Goal: Information Seeking & Learning: Learn about a topic

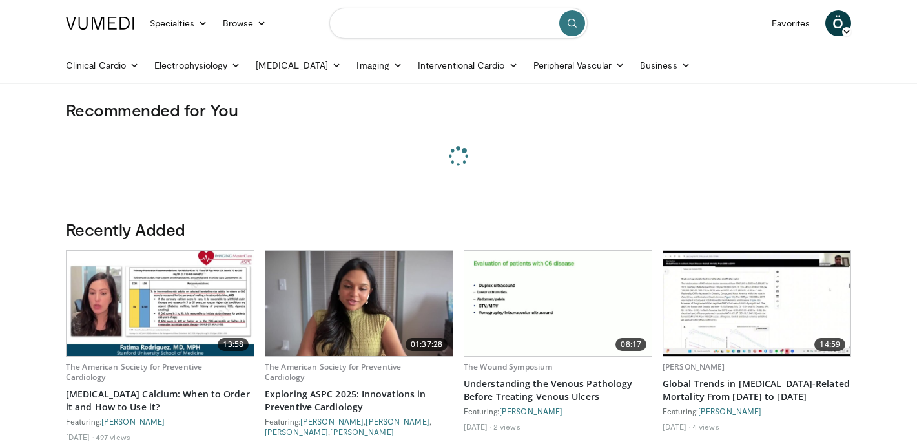
click at [385, 28] on input "Search topics, interventions" at bounding box center [458, 23] width 258 height 31
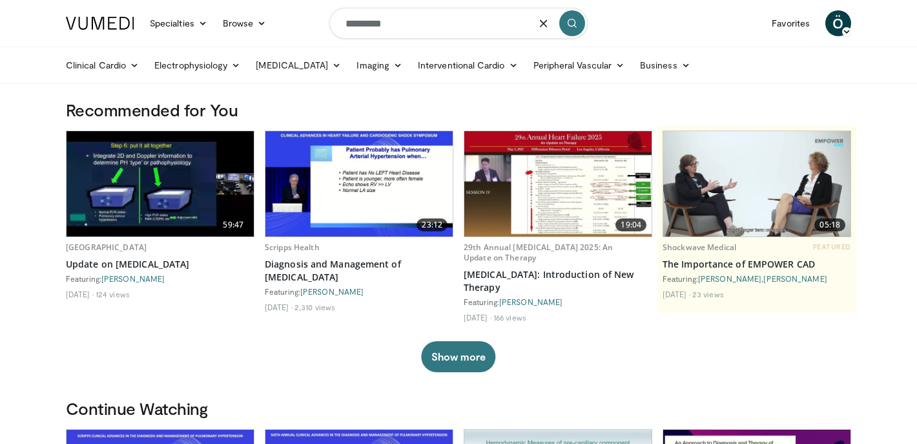
type input "*********"
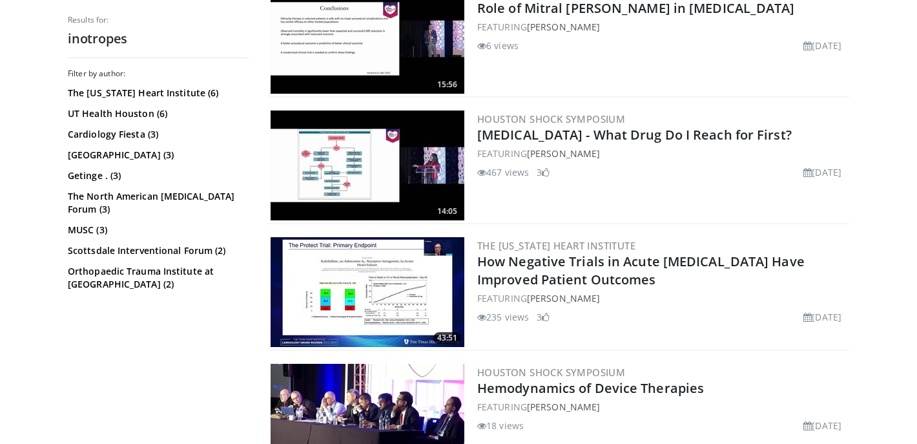
scroll to position [1442, 0]
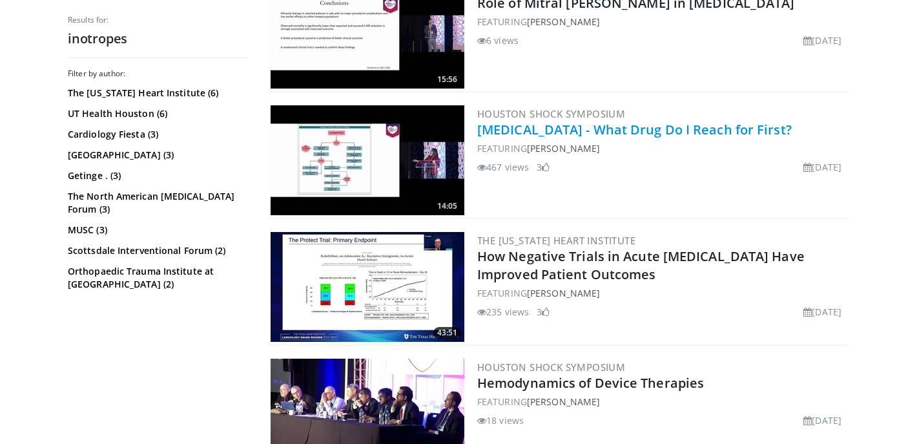
click at [612, 123] on link "Cardiogenic Shock - What Drug Do I Reach for First?" at bounding box center [634, 129] width 315 height 17
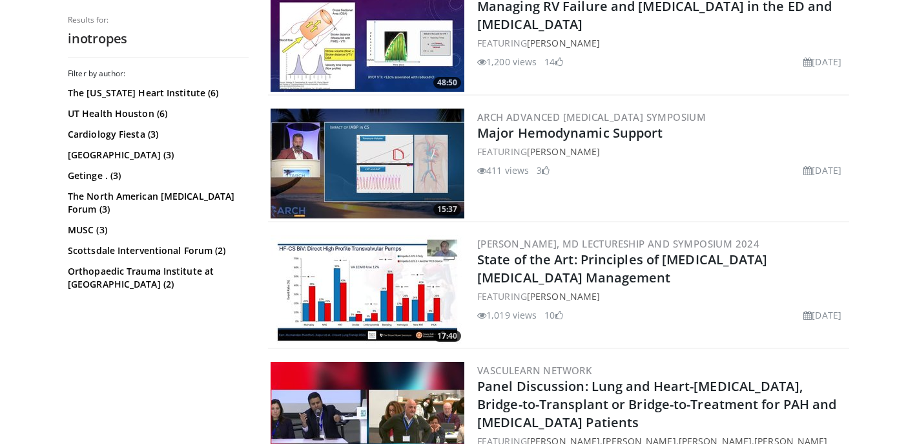
scroll to position [2199, 0]
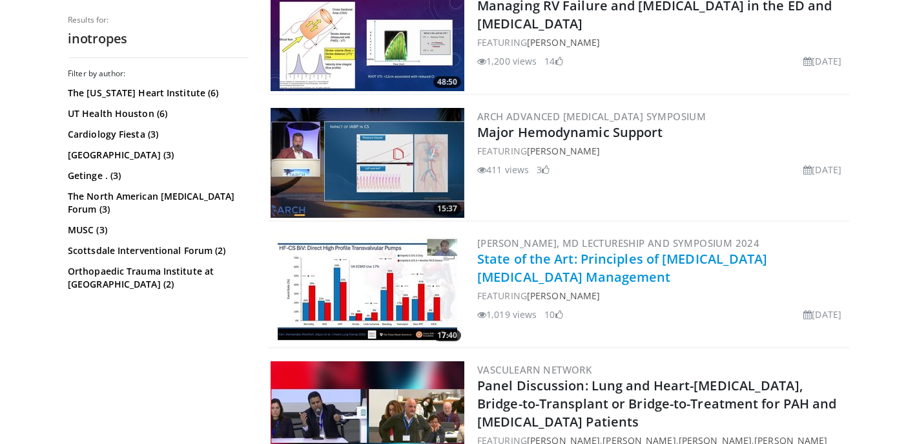
click at [575, 251] on link "State of the Art: Principles of [MEDICAL_DATA] [MEDICAL_DATA] Management" at bounding box center [622, 268] width 291 height 36
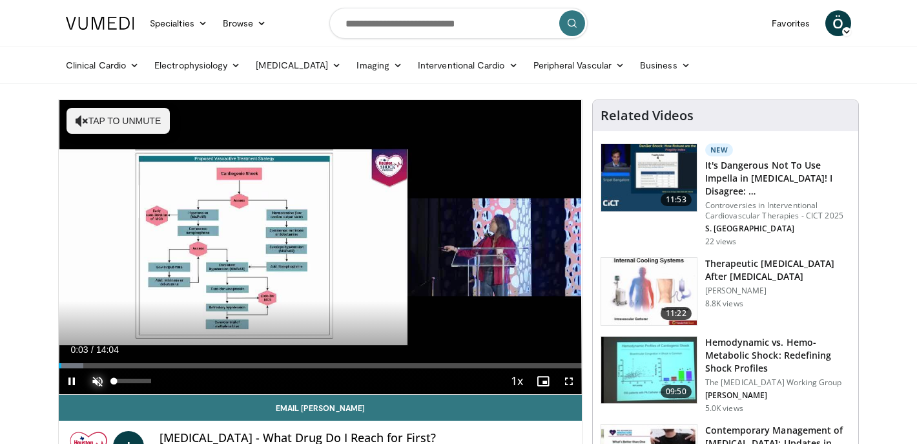
click at [98, 381] on span "Video Player" at bounding box center [98, 381] width 26 height 26
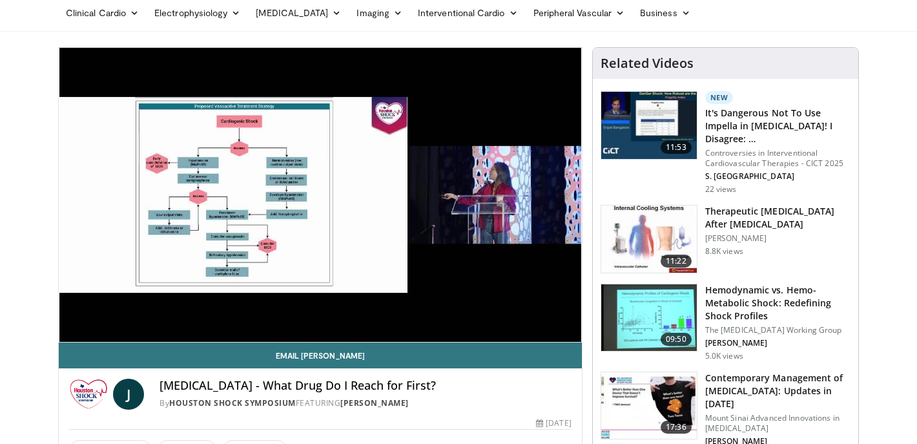
scroll to position [53, 0]
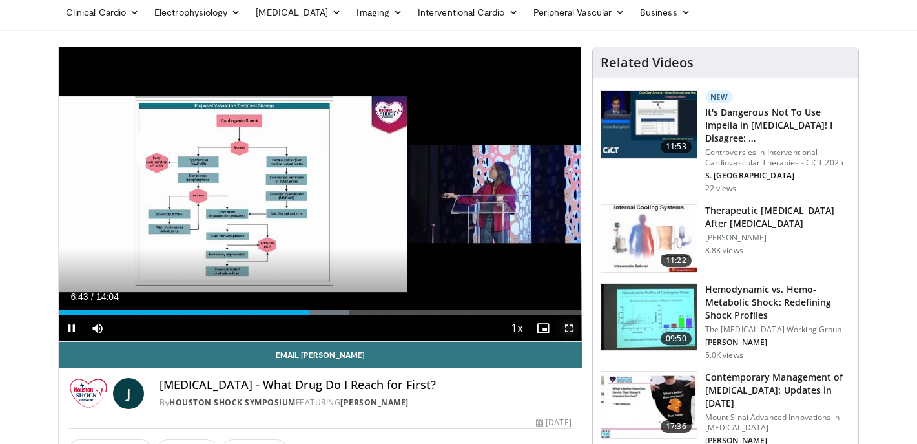
click at [570, 329] on span "Video Player" at bounding box center [569, 328] width 26 height 26
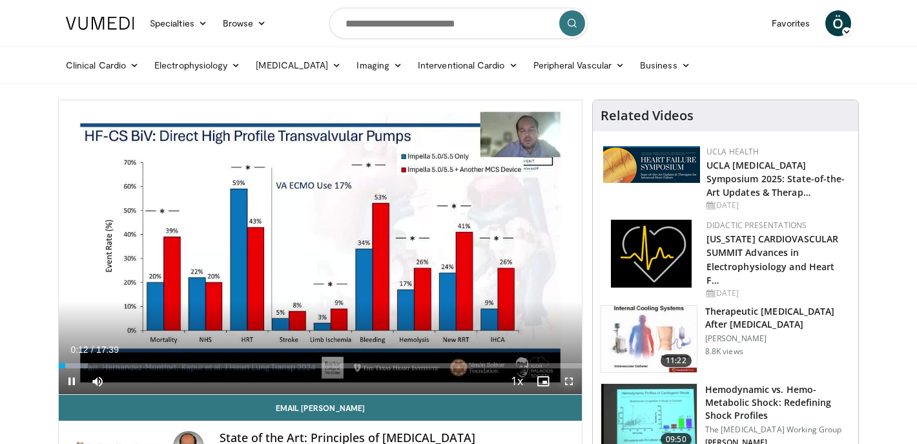
click at [568, 381] on span "Video Player" at bounding box center [569, 381] width 26 height 26
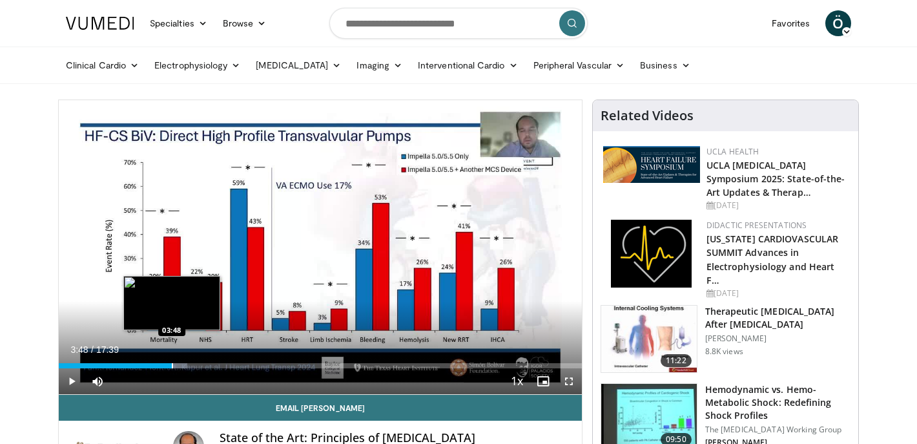
click at [172, 368] on div "Progress Bar" at bounding box center [172, 365] width 1 height 5
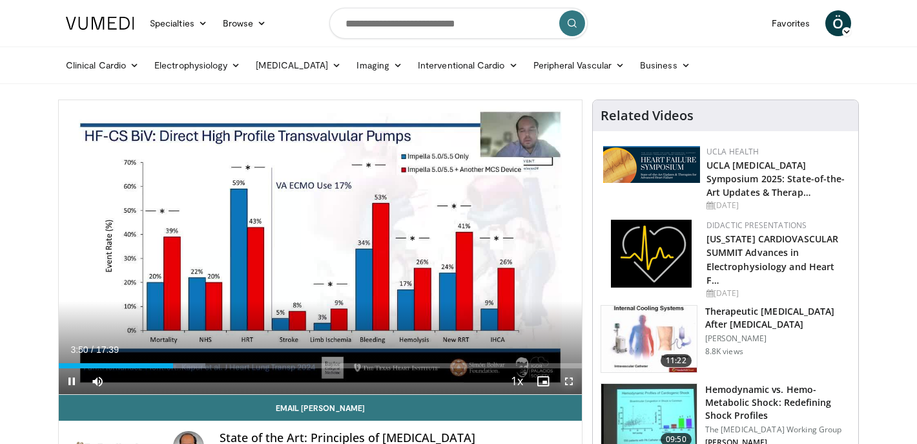
click at [568, 381] on span "Video Player" at bounding box center [569, 381] width 26 height 26
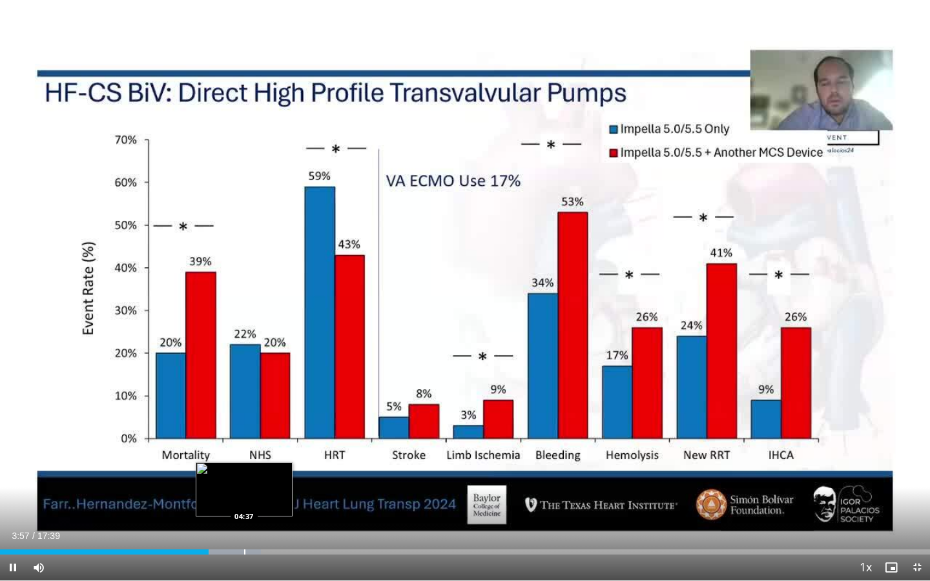
click at [244, 502] on div "Loaded : 28.09% 03:57 04:37" at bounding box center [465, 549] width 930 height 12
click at [283, 502] on div "Progress Bar" at bounding box center [283, 552] width 1 height 5
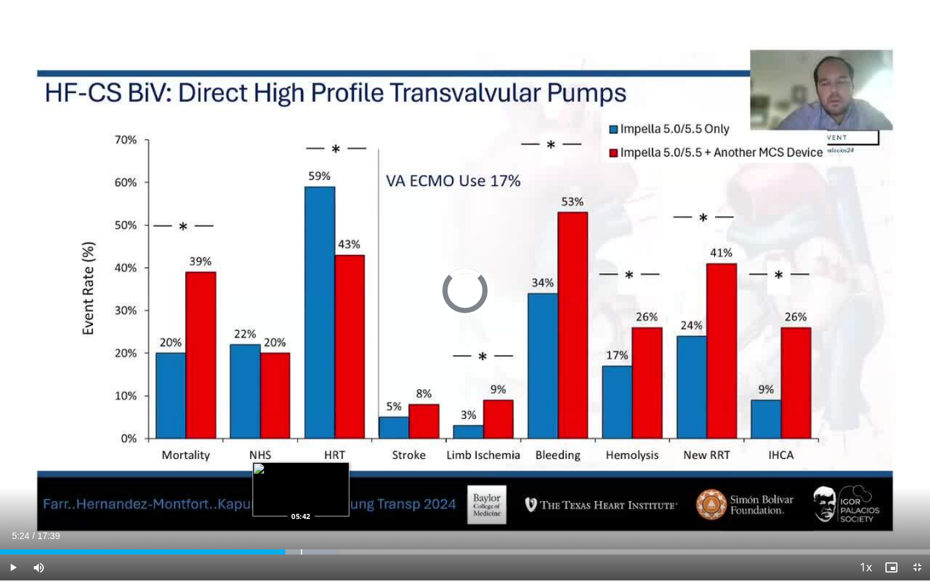
click at [301, 502] on div "Progress Bar" at bounding box center [301, 552] width 1 height 5
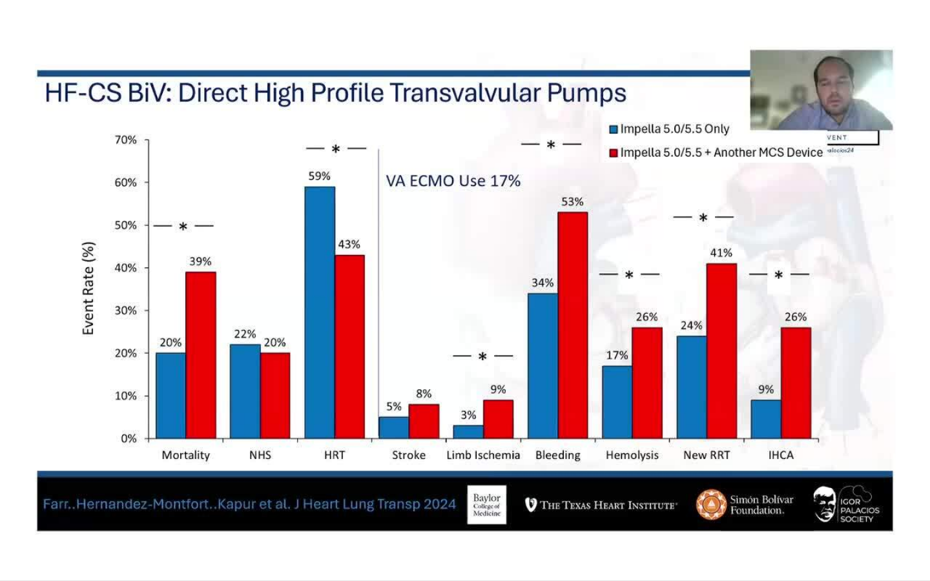
click at [324, 502] on video-js "**********" at bounding box center [465, 290] width 930 height 581
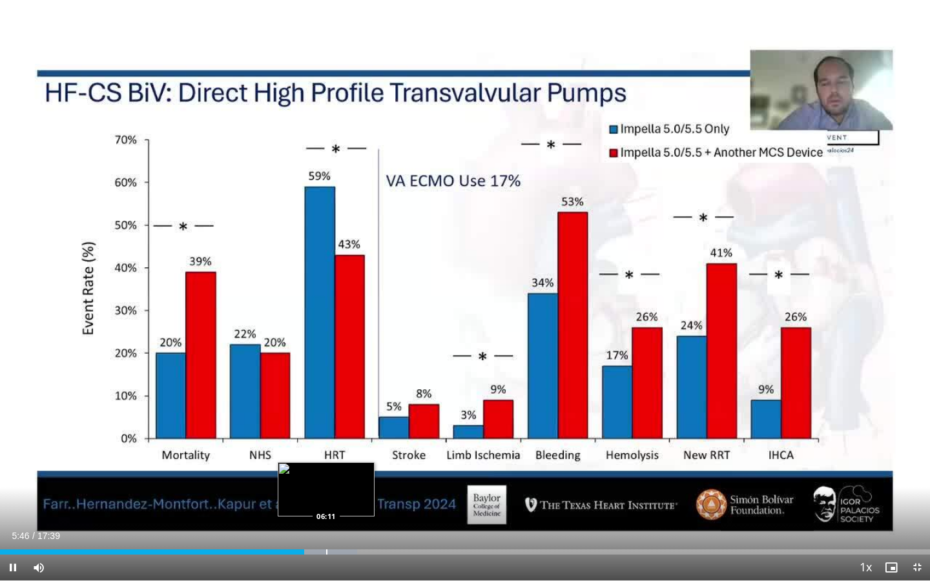
click at [326, 502] on div "Progress Bar" at bounding box center [326, 552] width 1 height 5
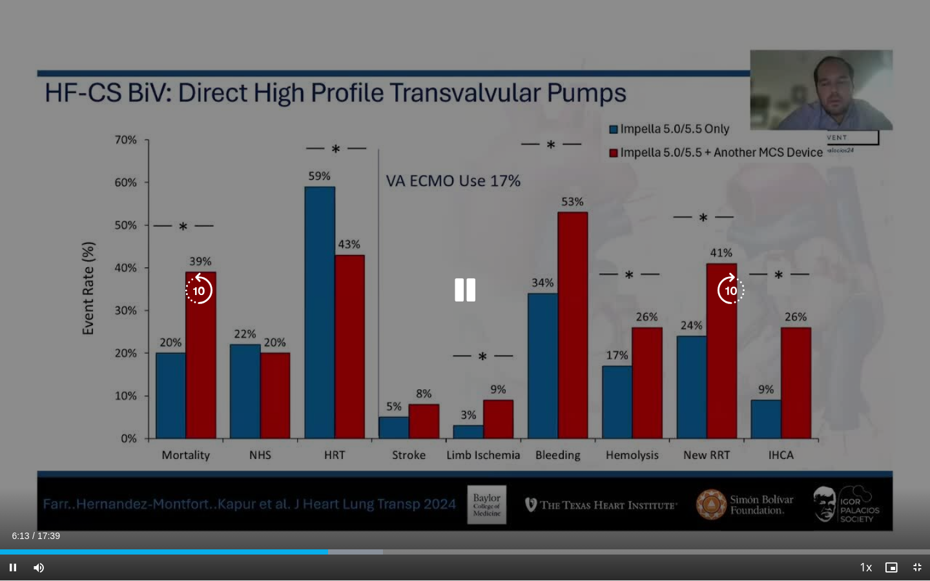
click at [353, 502] on div "Progress Bar" at bounding box center [341, 552] width 83 height 5
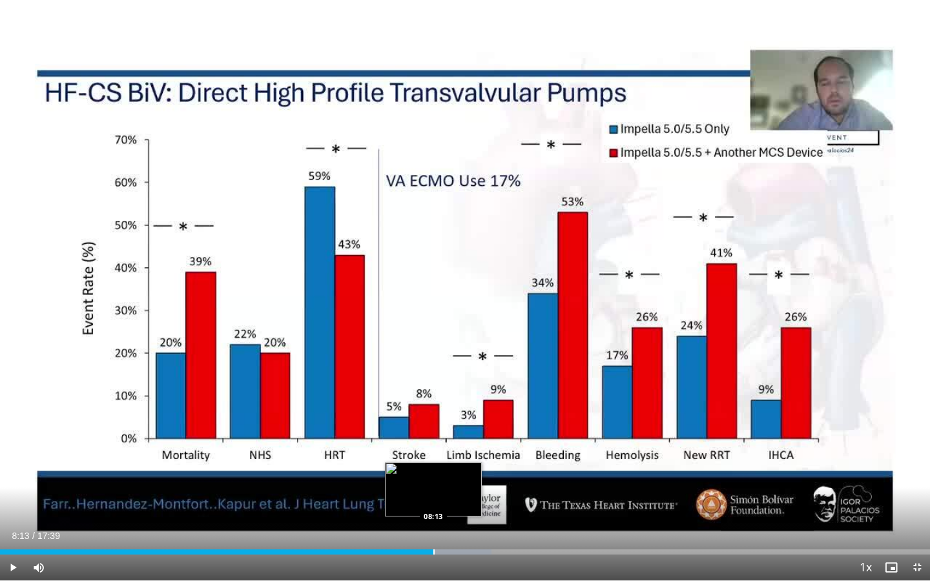
click at [434, 502] on div "Progress Bar" at bounding box center [434, 552] width 1 height 5
click at [432, 502] on div "Progress Bar" at bounding box center [432, 552] width 1 height 5
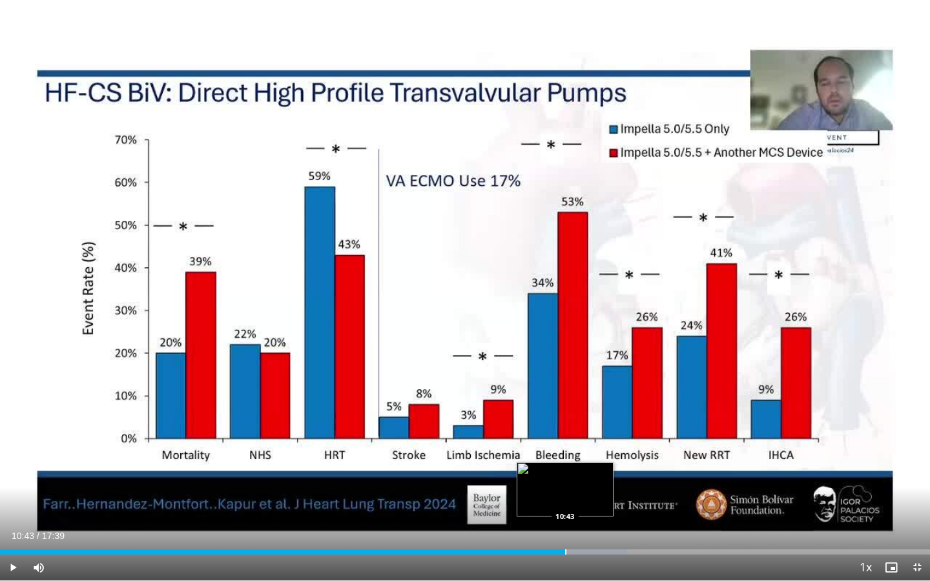
click at [565, 502] on div "Progress Bar" at bounding box center [565, 552] width 1 height 5
